Goal: Task Accomplishment & Management: Manage account settings

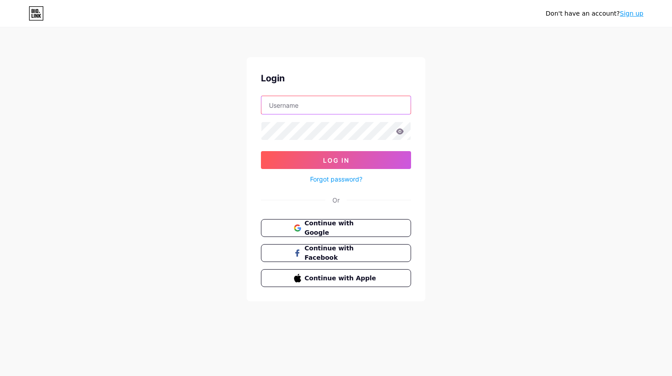
click at [294, 105] on input "text" at bounding box center [335, 105] width 149 height 18
type input "flora.artistcoaching@gmail.com"
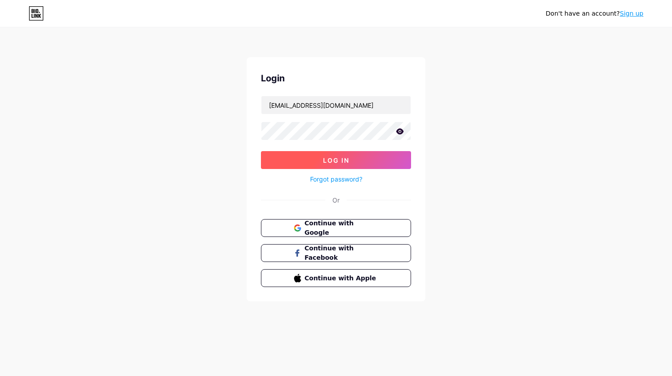
click at [308, 157] on button "Log In" at bounding box center [336, 160] width 150 height 18
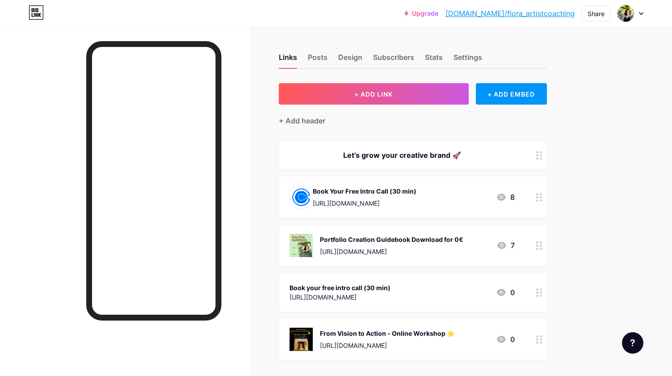
click at [511, 195] on div "8" at bounding box center [505, 197] width 19 height 11
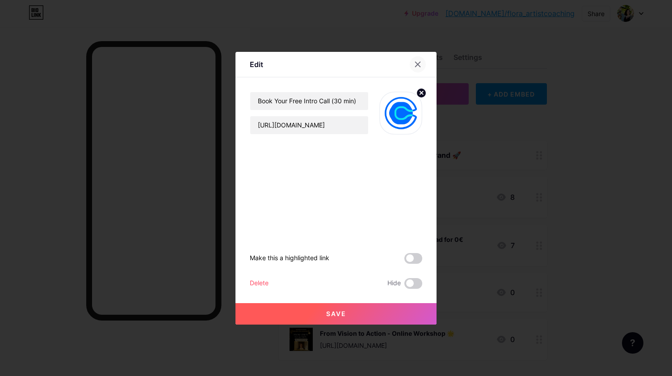
click at [419, 66] on icon at bounding box center [417, 64] width 5 height 5
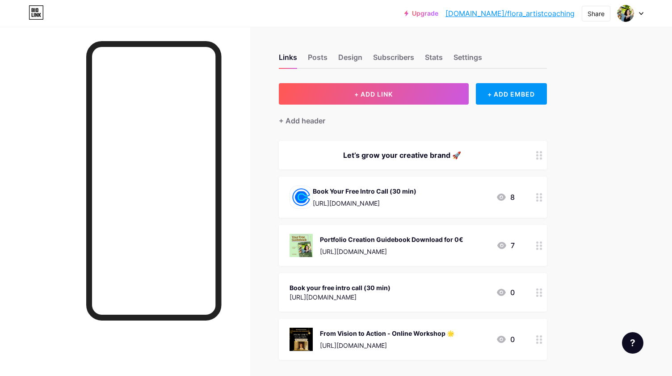
click at [501, 196] on icon at bounding box center [501, 196] width 9 height 7
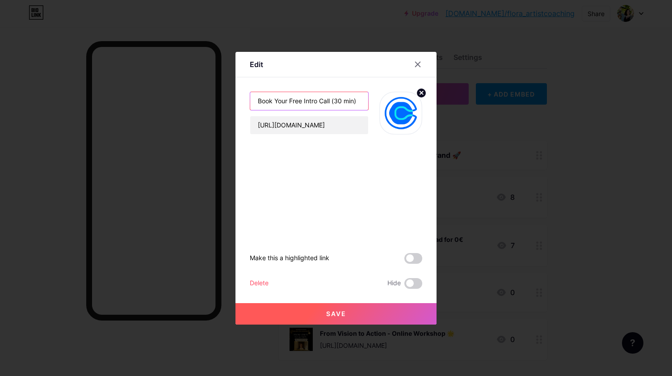
drag, startPoint x: 319, startPoint y: 101, endPoint x: 305, endPoint y: 101, distance: 13.8
click at [305, 101] on input "Book Your Free Intro Call (30 min)" at bounding box center [309, 101] width 118 height 18
type input "Book Your Free Discovery Call (30 min)"
click at [320, 314] on button "Save" at bounding box center [335, 313] width 201 height 21
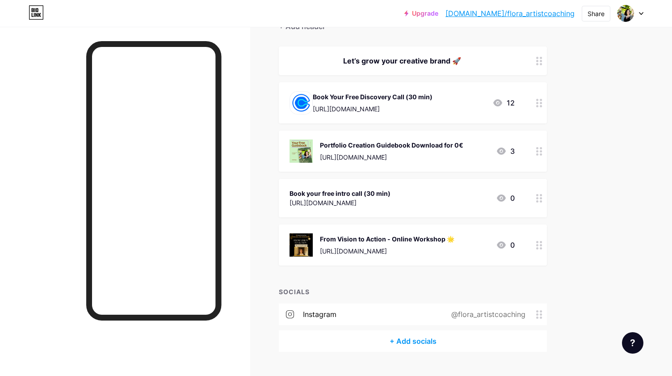
scroll to position [102, 0]
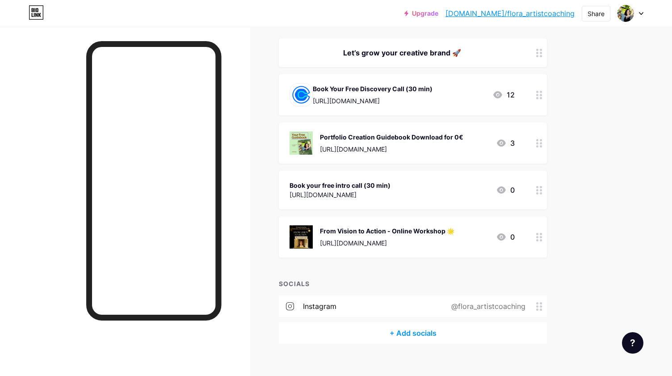
click at [540, 147] on div at bounding box center [539, 142] width 15 height 41
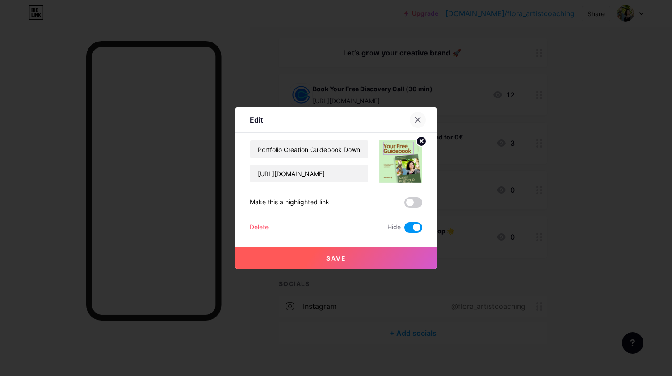
click at [417, 121] on icon at bounding box center [417, 119] width 7 height 7
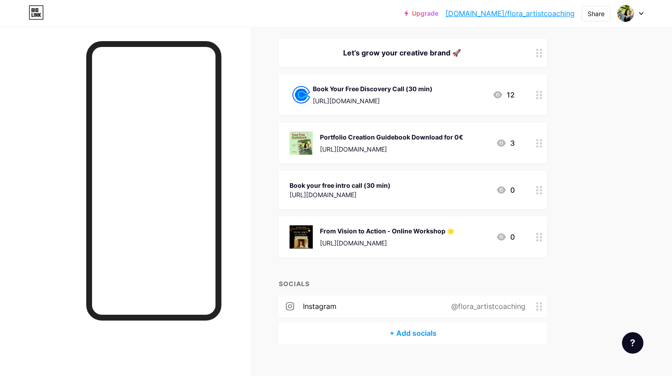
click at [543, 238] on div at bounding box center [539, 236] width 15 height 41
click at [416, 115] on div at bounding box center [418, 120] width 16 height 16
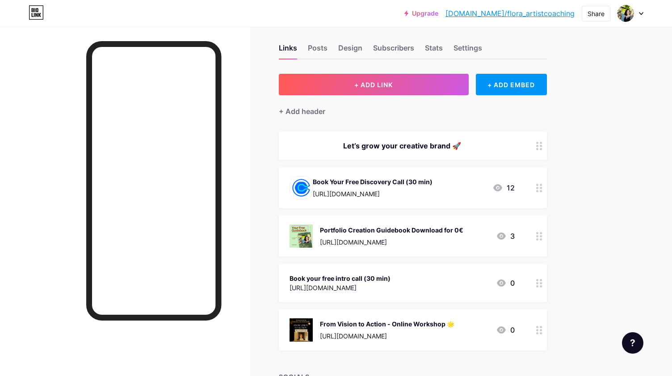
scroll to position [0, 0]
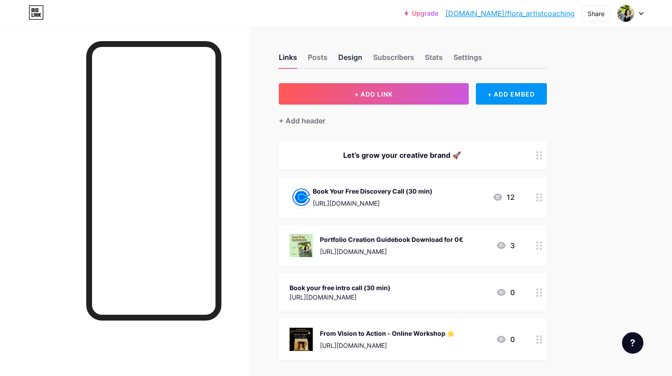
click at [358, 59] on div "Design" at bounding box center [350, 60] width 24 height 16
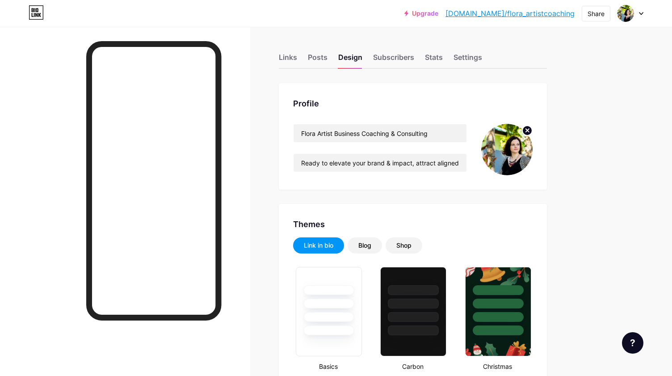
type input "#a16d00"
type input "#2c322a"
click at [508, 152] on img at bounding box center [506, 149] width 51 height 51
click at [527, 130] on icon at bounding box center [527, 130] width 3 height 3
type input "Ready to elevate your brand & impact, attract aligned opportunities & partners …"
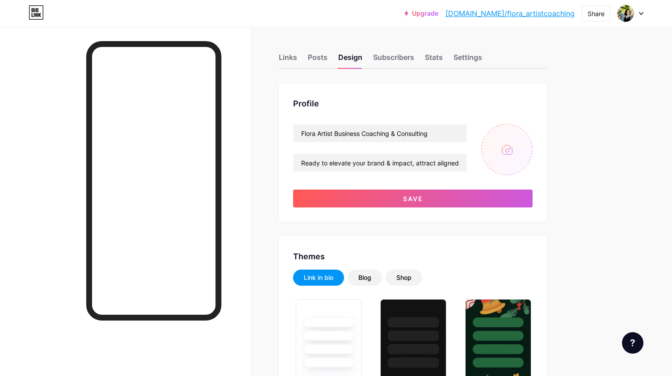
click at [508, 149] on input "file" at bounding box center [506, 149] width 51 height 51
type input "C:\fakepath\Untitled design (6).png"
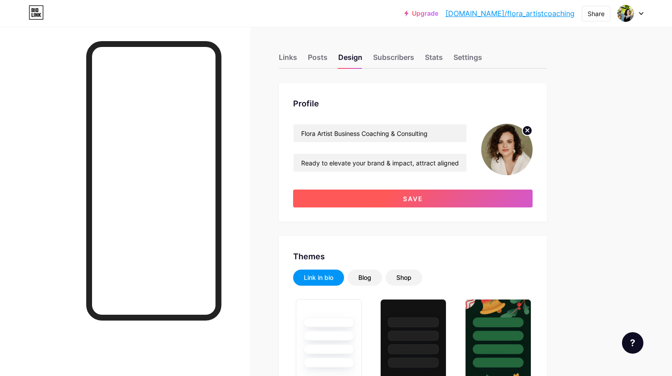
click at [403, 198] on span "Save" at bounding box center [413, 199] width 20 height 8
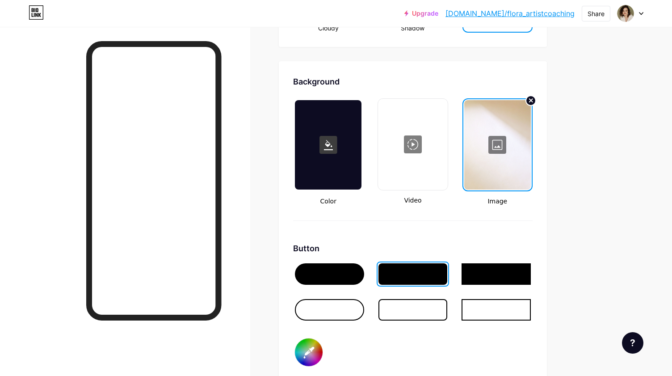
scroll to position [1156, 0]
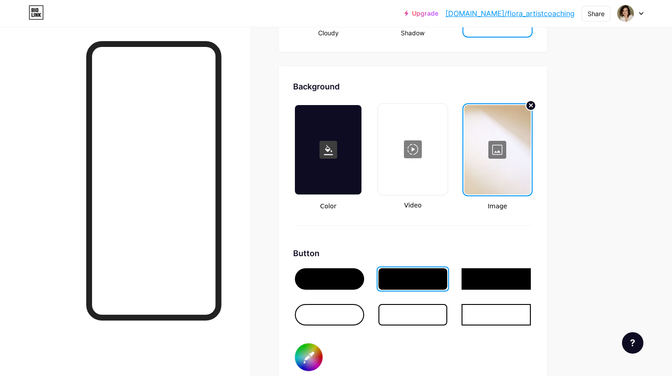
click at [503, 151] on div at bounding box center [497, 149] width 67 height 89
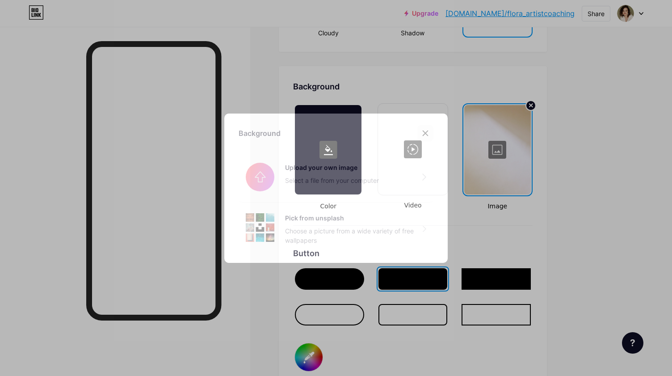
click at [425, 134] on icon at bounding box center [425, 133] width 7 height 7
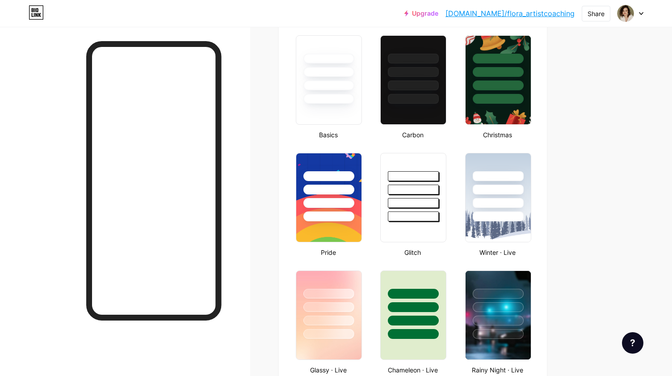
scroll to position [0, 0]
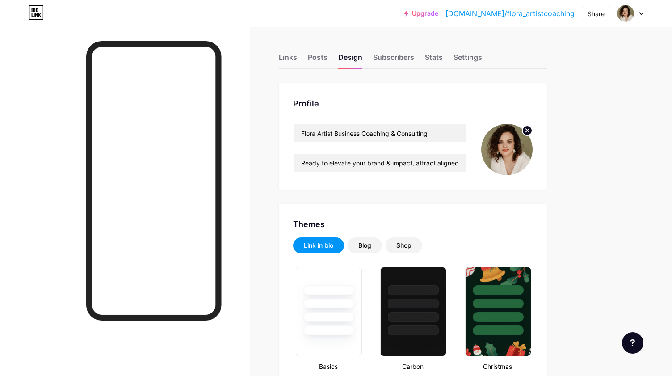
click at [508, 145] on img at bounding box center [506, 149] width 51 height 51
click at [526, 130] on icon at bounding box center [527, 130] width 3 height 3
type input "Ready to elevate your brand & impact, attract aligned opportunities & partners …"
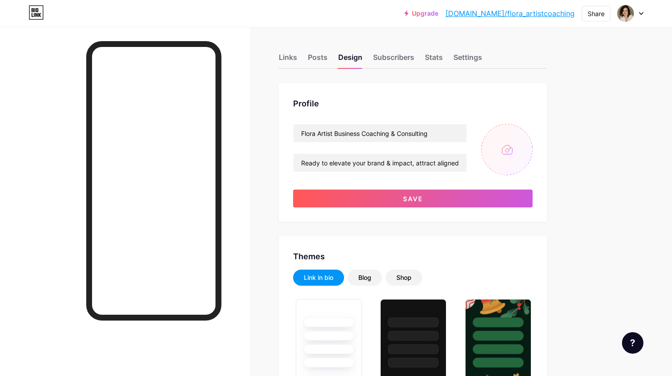
click at [509, 149] on input "file" at bounding box center [506, 149] width 51 height 51
type input "C:\fakepath\DSCF6583-final_Edit.jpg"
type input "Ready to elevate your brand & impact, attract aligned opportunities & partners …"
click at [503, 148] on input "file" at bounding box center [506, 149] width 51 height 51
click at [506, 152] on input "file" at bounding box center [506, 149] width 51 height 51
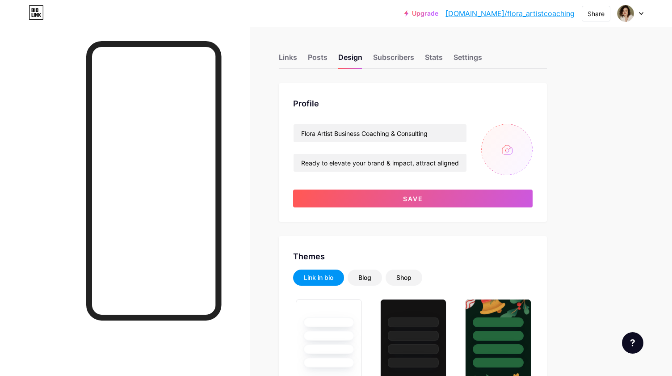
type input "C:\fakepath\Untitled design (10).png"
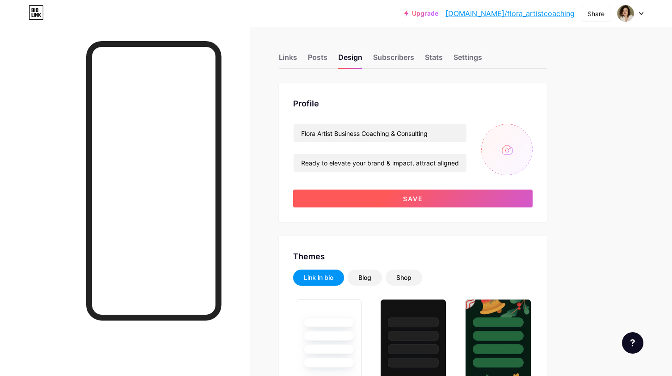
click at [449, 195] on button "Save" at bounding box center [412, 198] width 239 height 18
type input "Ready to elevate your brand & impact, attract aligned opportunities & partners …"
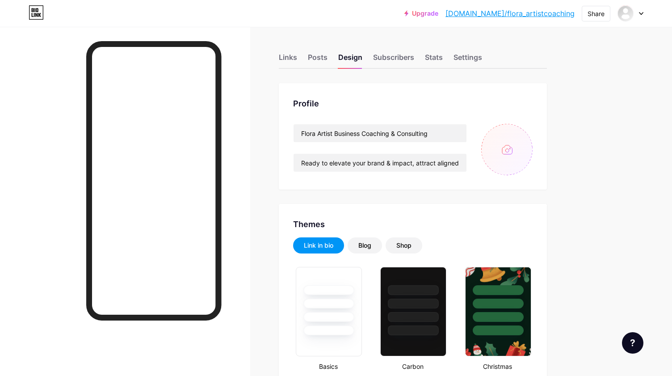
click at [507, 156] on input "file" at bounding box center [506, 149] width 51 height 51
click at [516, 146] on input "file" at bounding box center [506, 149] width 51 height 51
type input "#a16d00"
type input "#2c322a"
click at [512, 142] on input "file" at bounding box center [506, 149] width 51 height 51
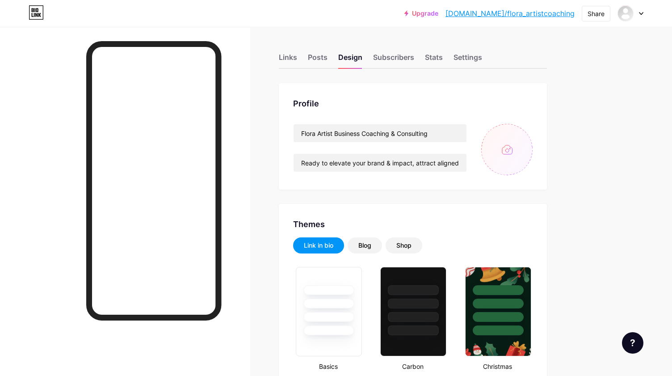
type input "C:\fakepath\Untitled design (10).png"
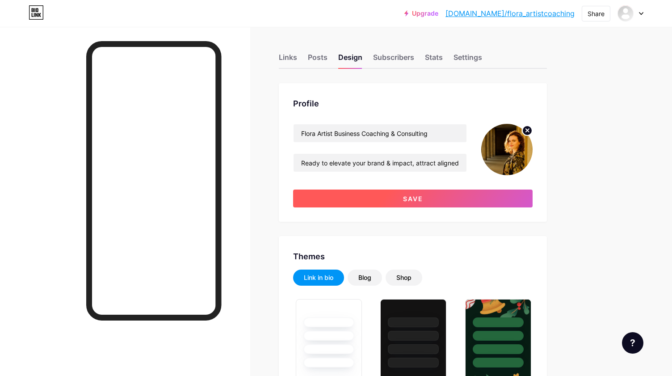
click at [399, 199] on button "Save" at bounding box center [412, 198] width 239 height 18
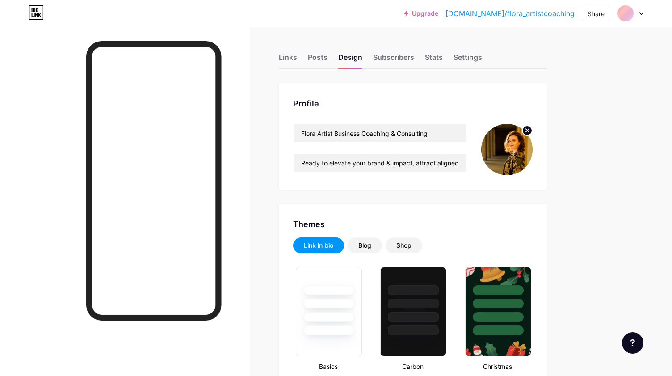
type input "Ready to elevate your brand & impact, attract aligned opportunities & partners …"
